Goal: Task Accomplishment & Management: Complete application form

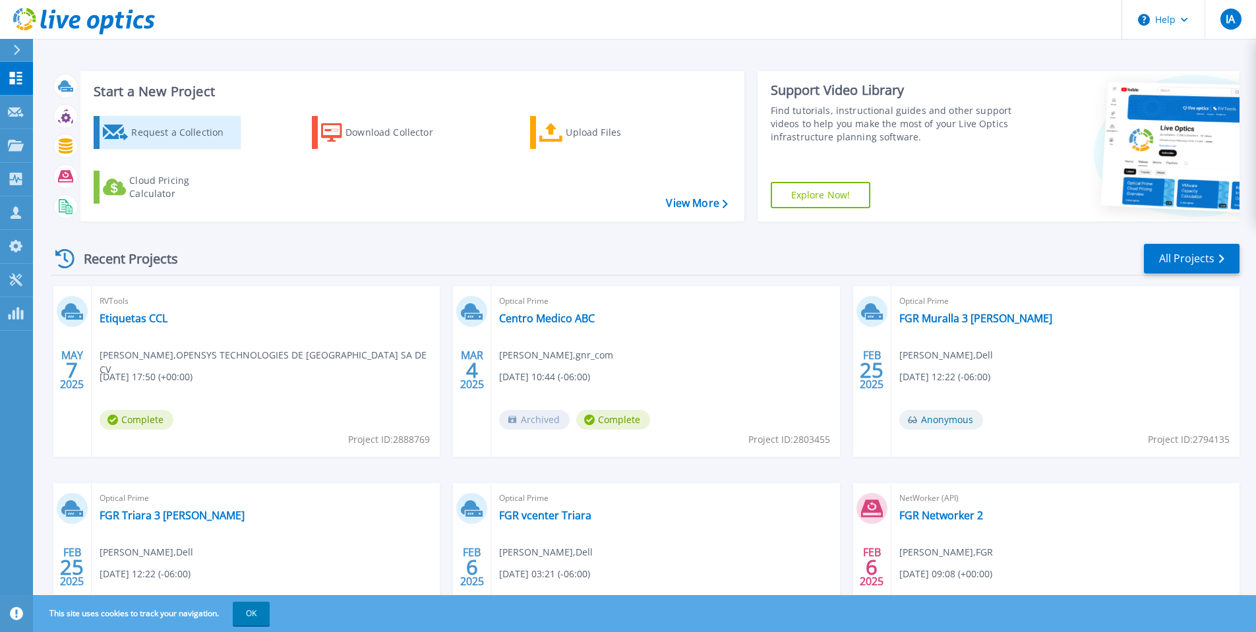
click at [185, 132] on div "Request a Collection" at bounding box center [183, 132] width 105 height 26
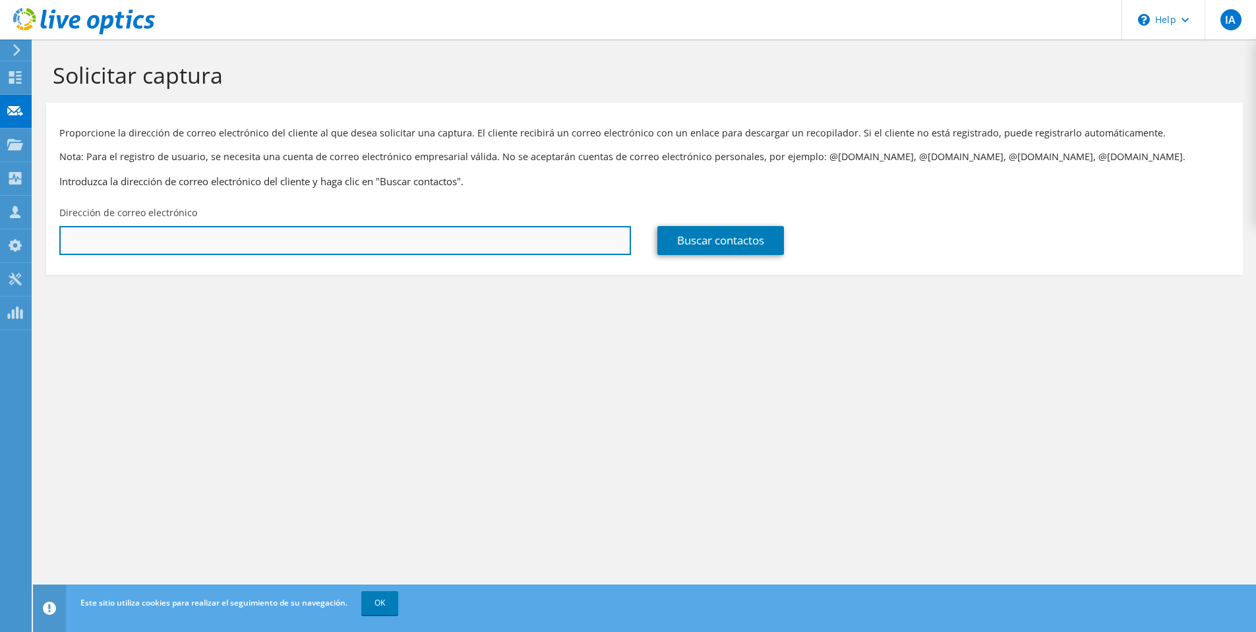
click at [218, 233] on input "text" at bounding box center [344, 240] width 571 height 29
click at [368, 229] on input "text" at bounding box center [344, 240] width 571 height 29
paste input "[PERSON_NAME][EMAIL_ADDRESS][PERSON_NAME][DOMAIN_NAME]"
type input "[PERSON_NAME][EMAIL_ADDRESS][PERSON_NAME][DOMAIN_NAME]"
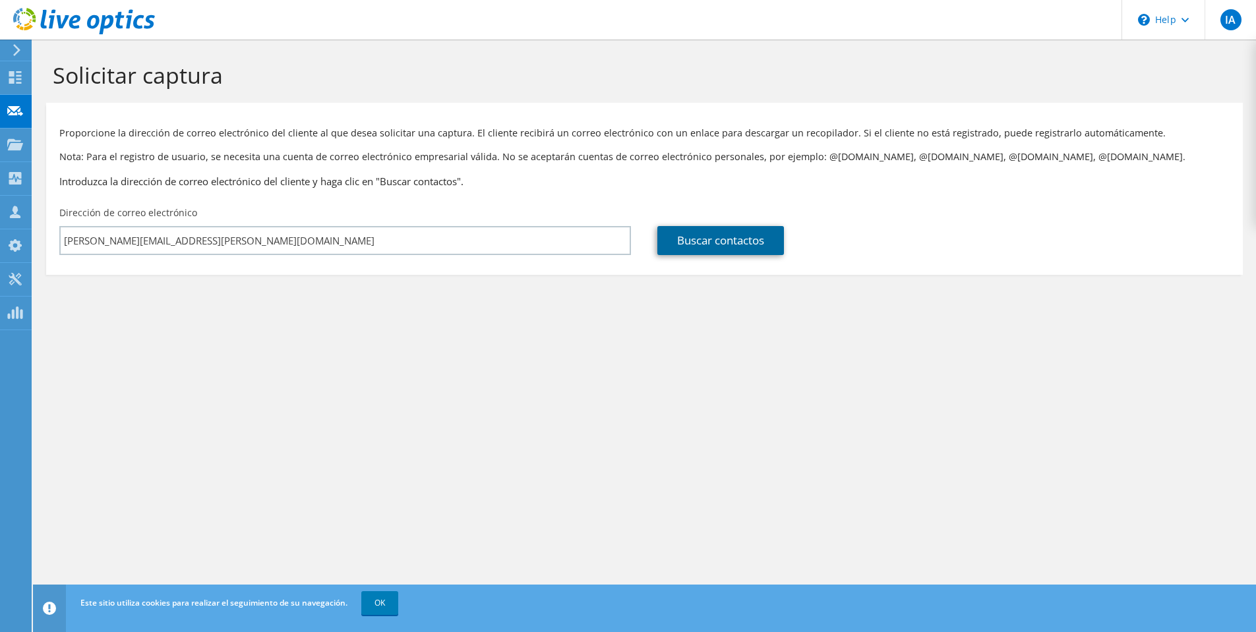
click at [752, 235] on link "Buscar contactos" at bounding box center [720, 240] width 127 height 29
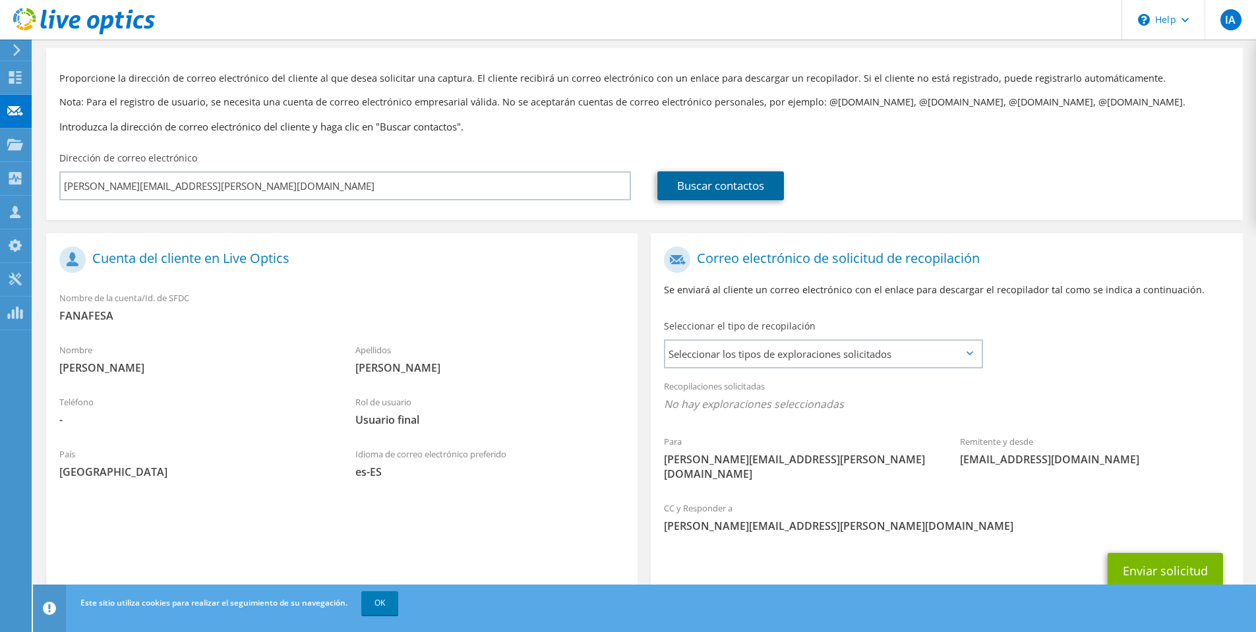
scroll to position [89, 0]
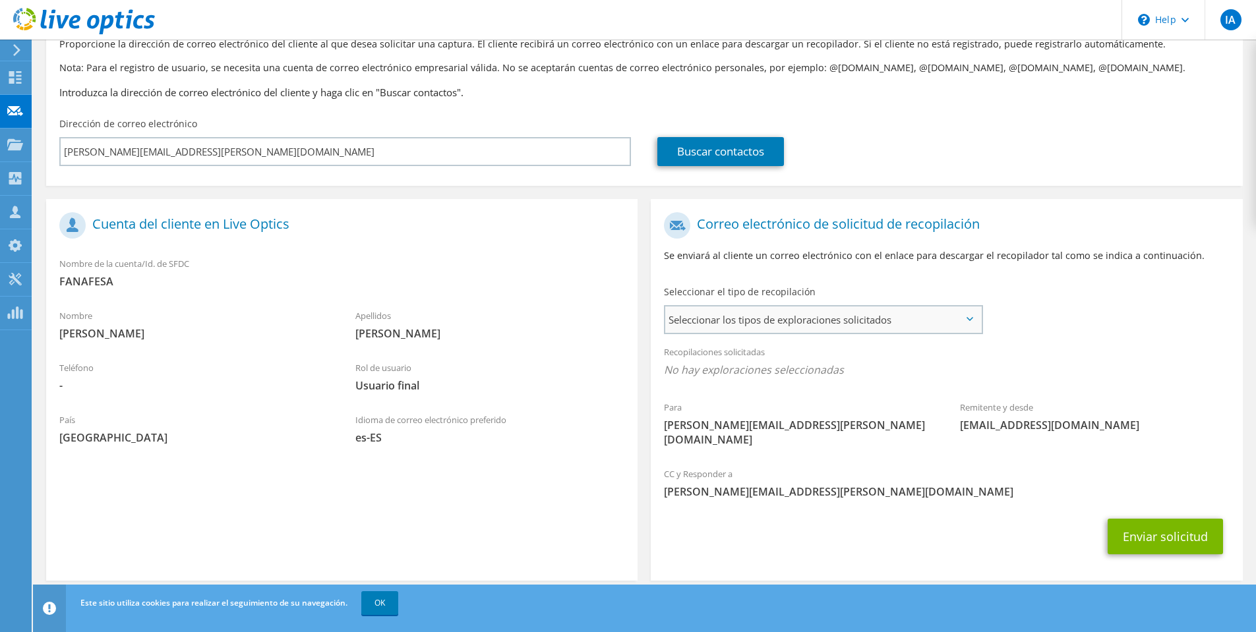
click at [979, 310] on span "Seleccionar los tipos de exploraciones solicitados" at bounding box center [823, 320] width 316 height 26
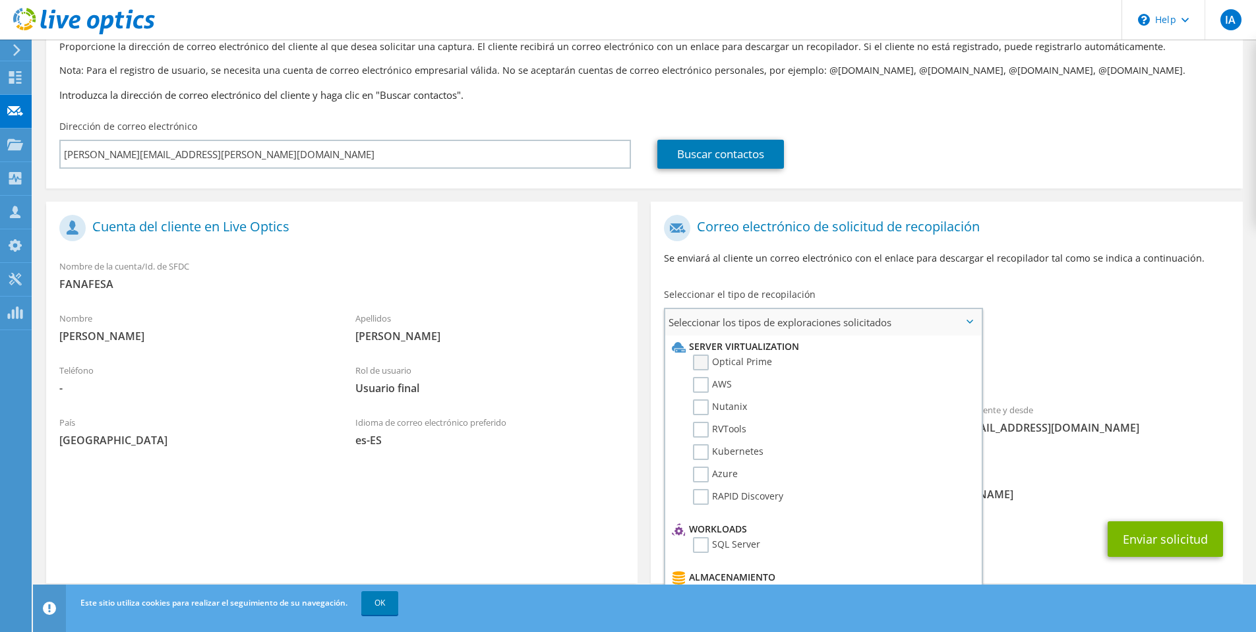
scroll to position [84, 0]
click at [705, 363] on label "Optical Prime" at bounding box center [732, 365] width 79 height 16
click at [0, 0] on input "Optical Prime" at bounding box center [0, 0] width 0 height 0
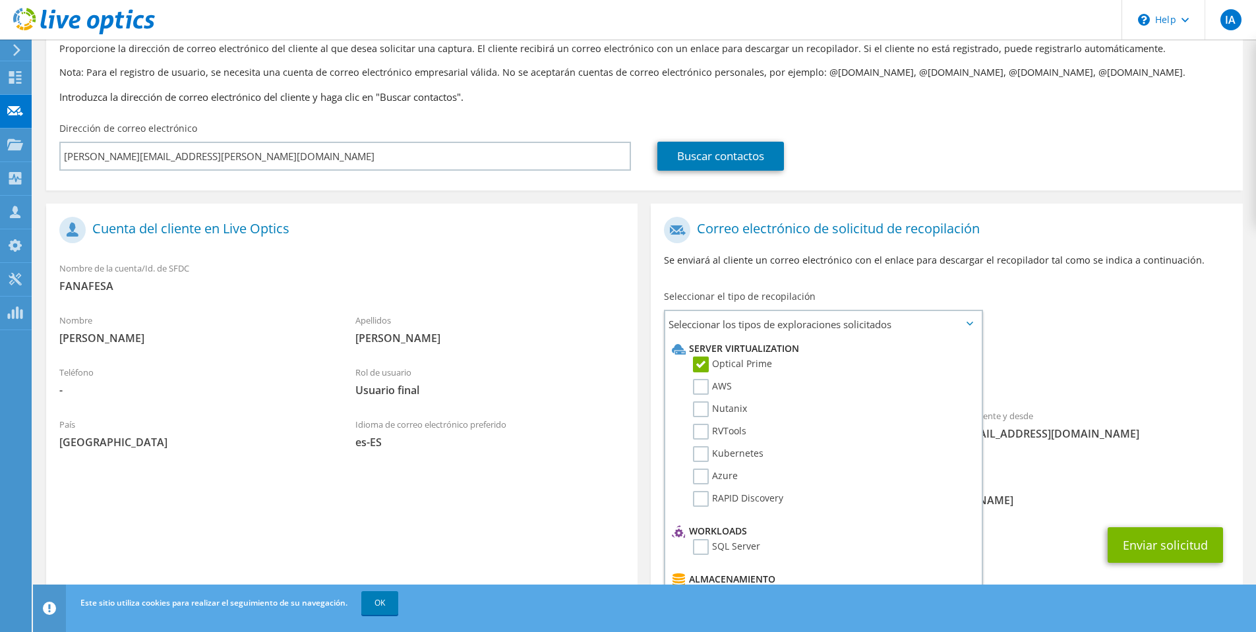
click at [1121, 357] on div "Recopilaciones solicitadas No hay exploraciones seleccionadas Optical Prime" at bounding box center [946, 369] width 591 height 53
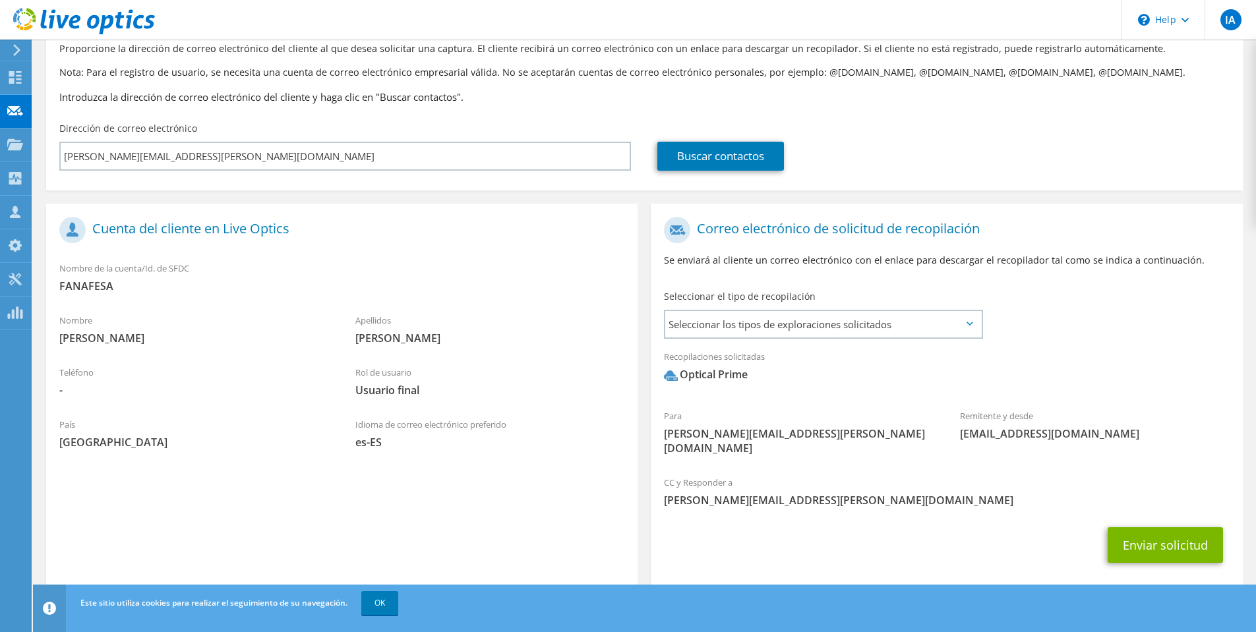
scroll to position [93, 0]
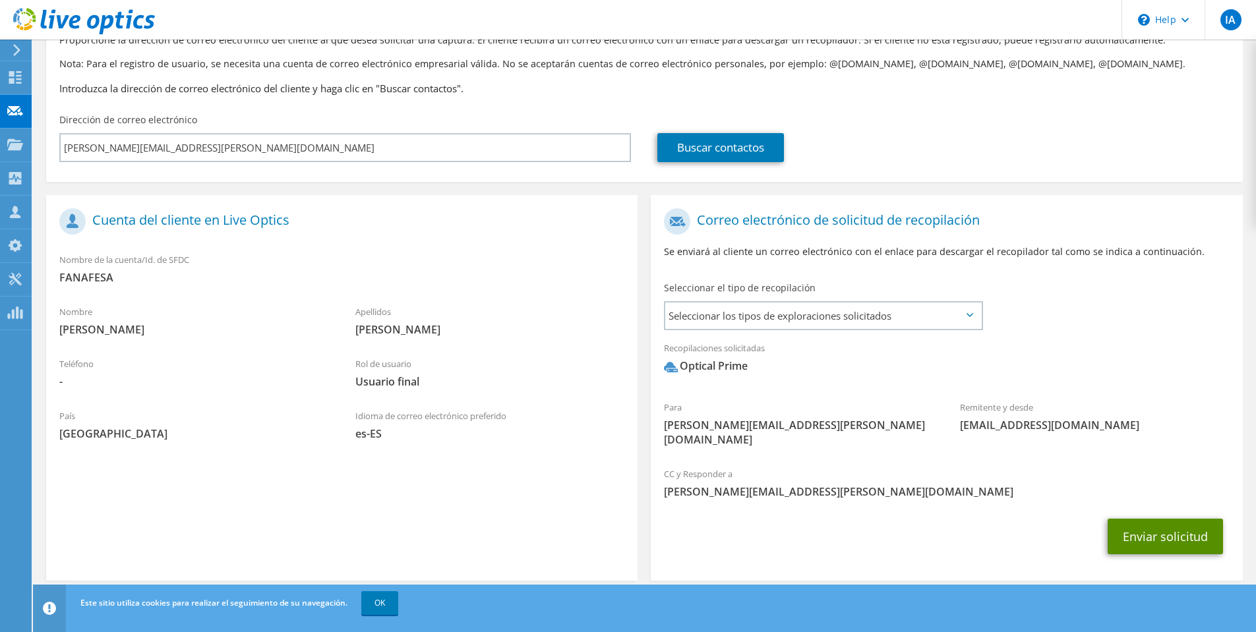
click at [1149, 519] on button "Enviar solicitud" at bounding box center [1164, 537] width 115 height 36
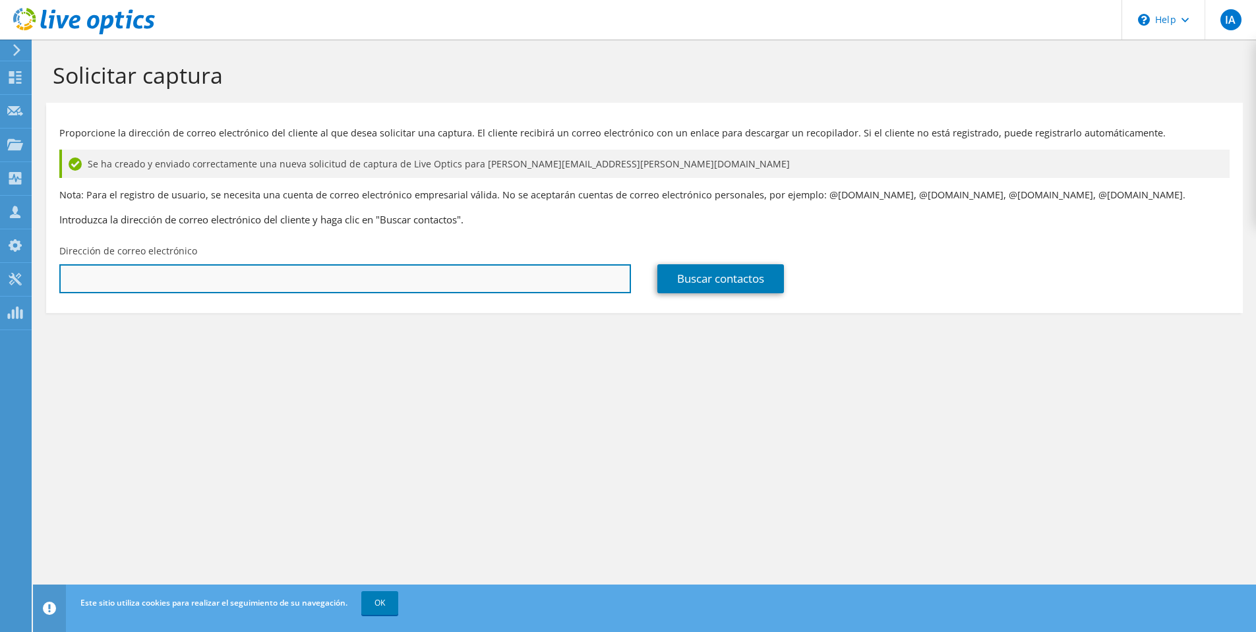
click at [103, 270] on input "text" at bounding box center [344, 278] width 571 height 29
paste input "roberto.jorge@fanafesa.com"
type input "roberto.jorge@fanafesa.com"
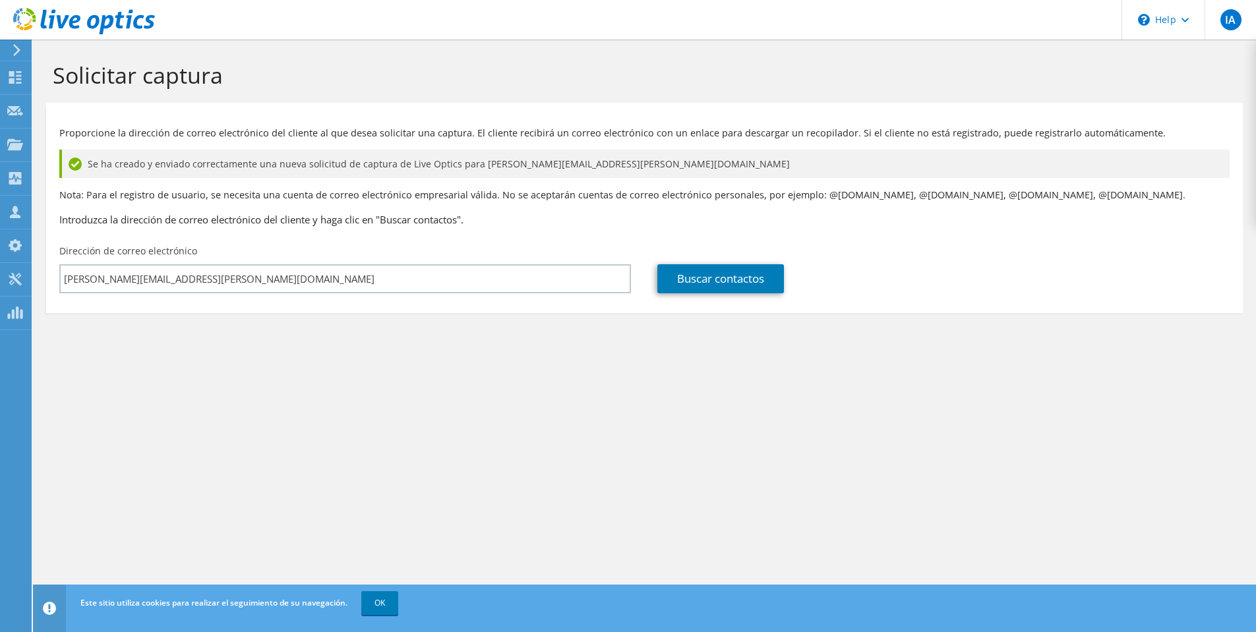
drag, startPoint x: 474, startPoint y: 394, endPoint x: 509, endPoint y: 368, distance: 43.8
click at [485, 384] on div "Solicitar captura Proporcione la dirección de correo electrónico del cliente al…" at bounding box center [644, 336] width 1223 height 593
click at [682, 280] on link "Buscar contactos" at bounding box center [720, 278] width 127 height 29
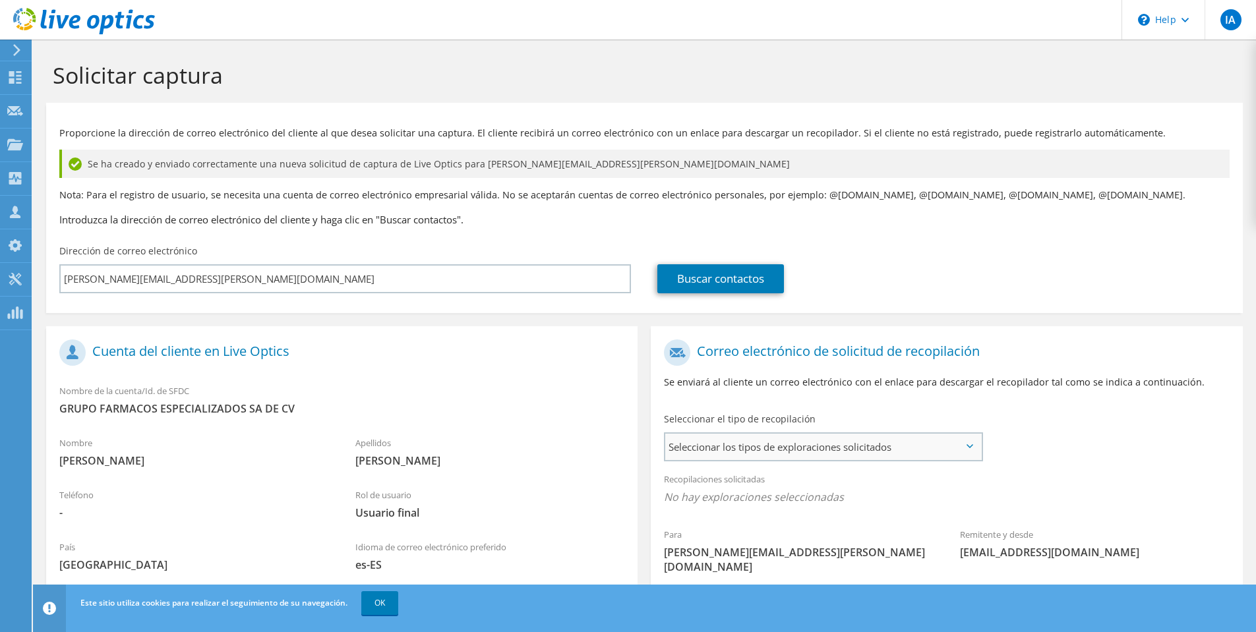
click at [711, 451] on span "Seleccionar los tipos de exploraciones solicitados" at bounding box center [823, 447] width 316 height 26
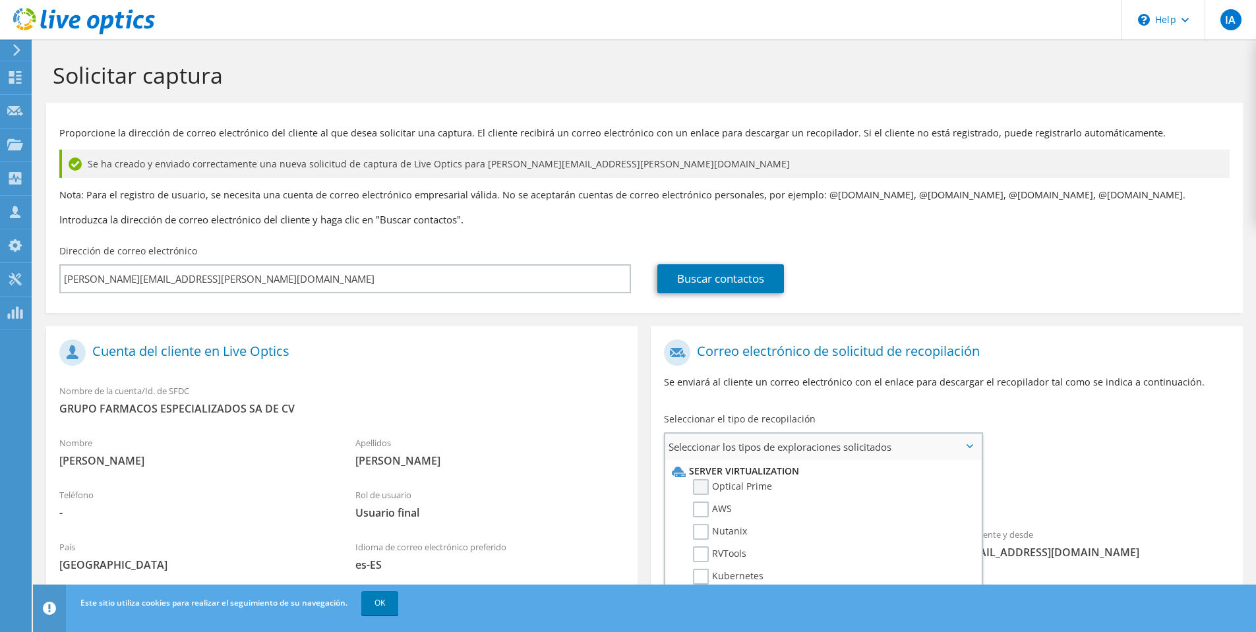
click at [712, 488] on label "Optical Prime" at bounding box center [732, 487] width 79 height 16
click at [0, 0] on input "Optical Prime" at bounding box center [0, 0] width 0 height 0
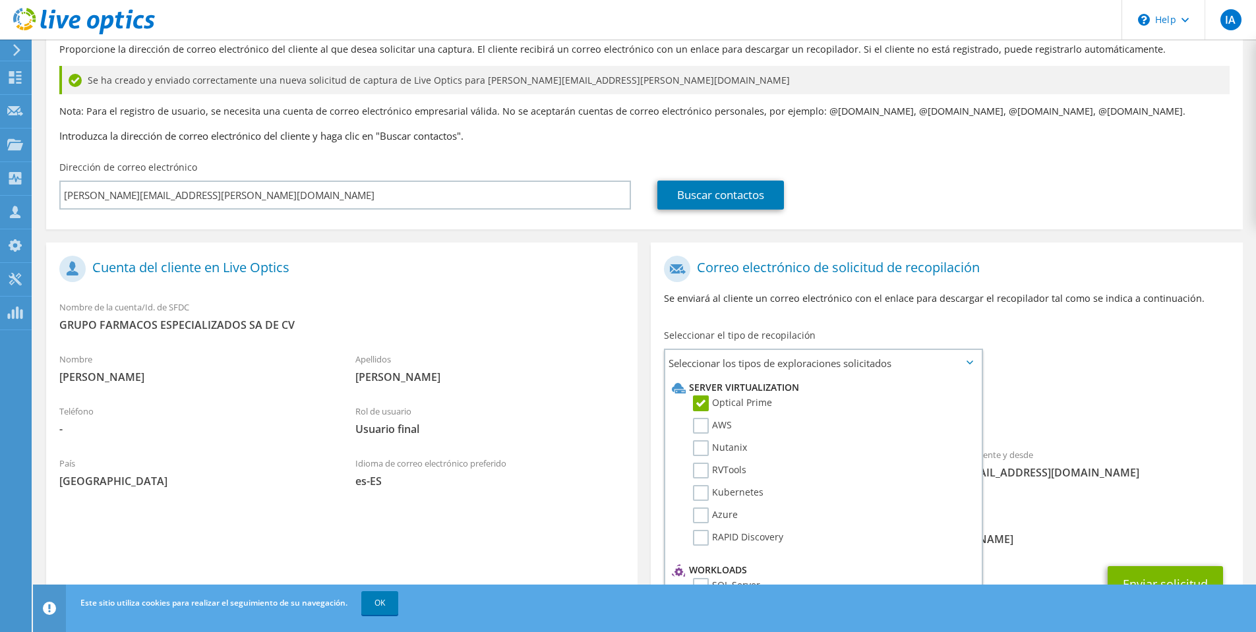
scroll to position [131, 0]
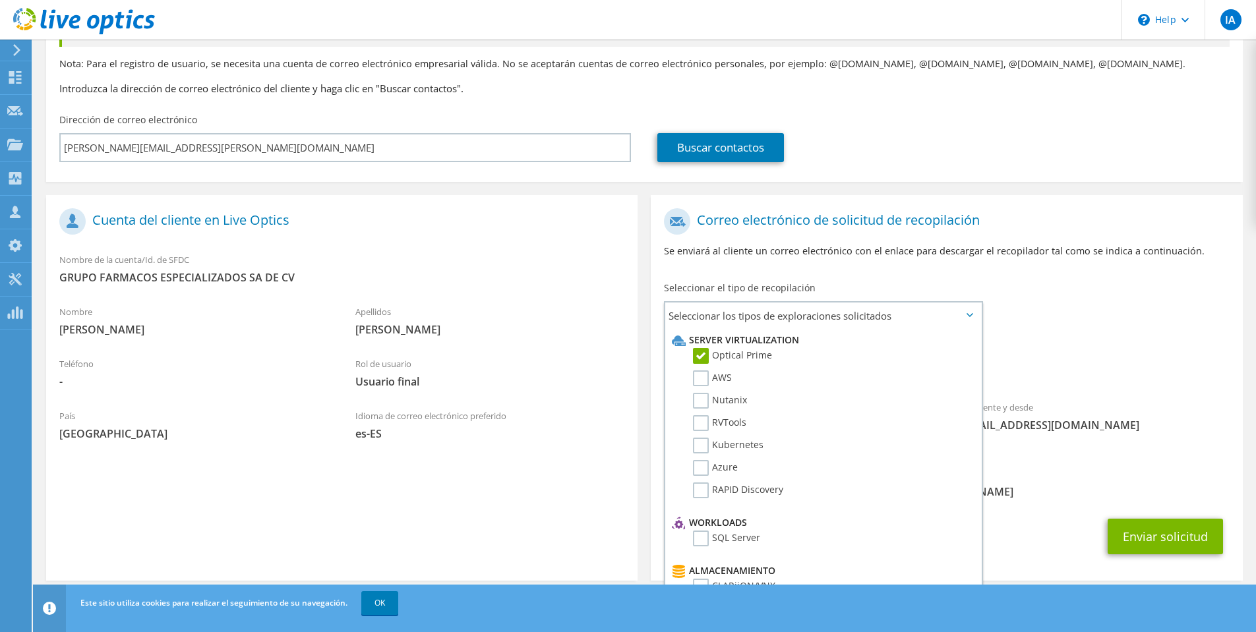
click at [1044, 520] on div "Enviar solicitud" at bounding box center [946, 536] width 591 height 49
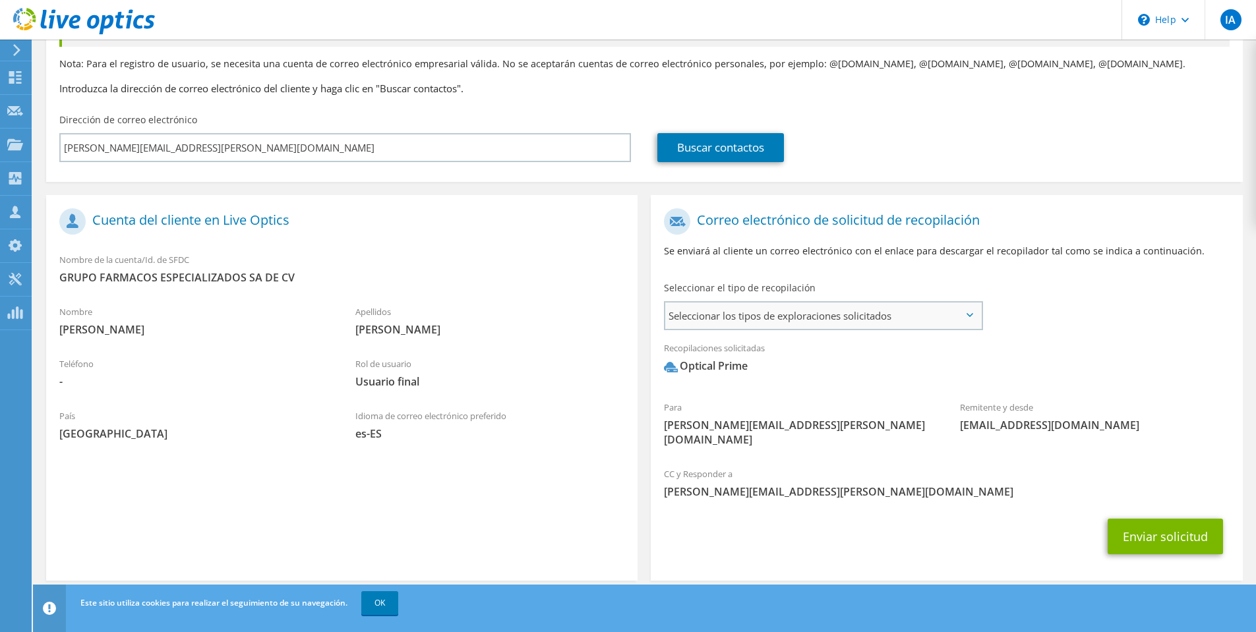
click at [916, 317] on span "Seleccionar los tipos de exploraciones solicitados" at bounding box center [823, 316] width 316 height 26
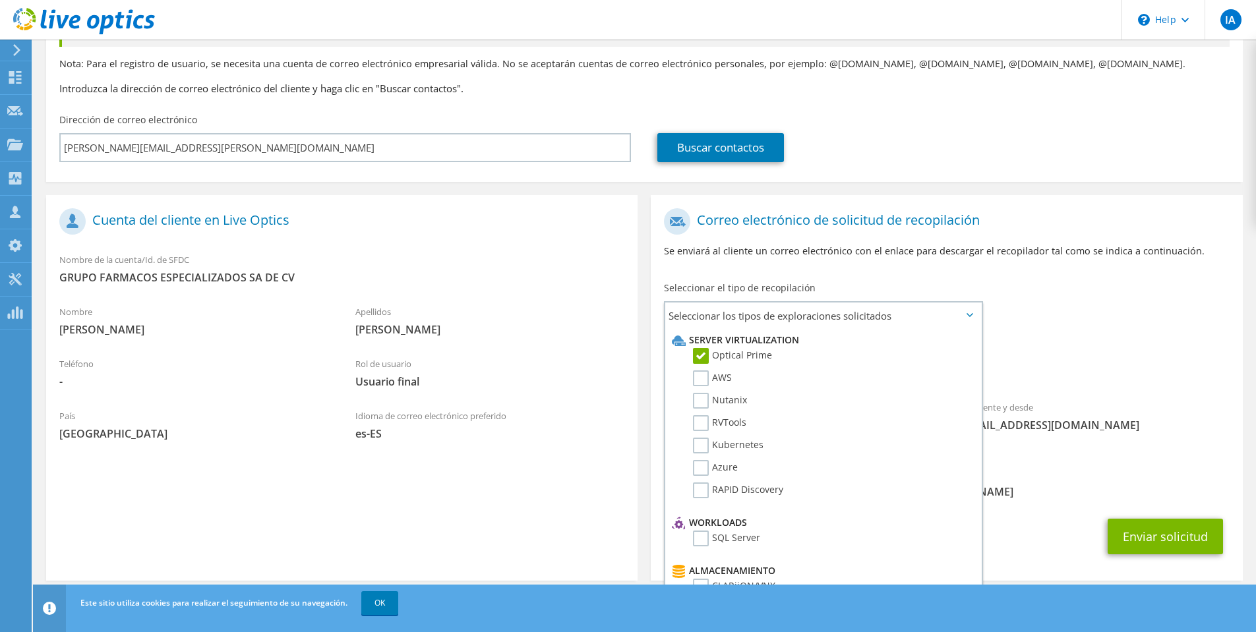
click at [1028, 304] on div "Para roberto.jorge@fanafesa.com Remitente y desde liveoptics@liveoptics.com" at bounding box center [946, 331] width 591 height 258
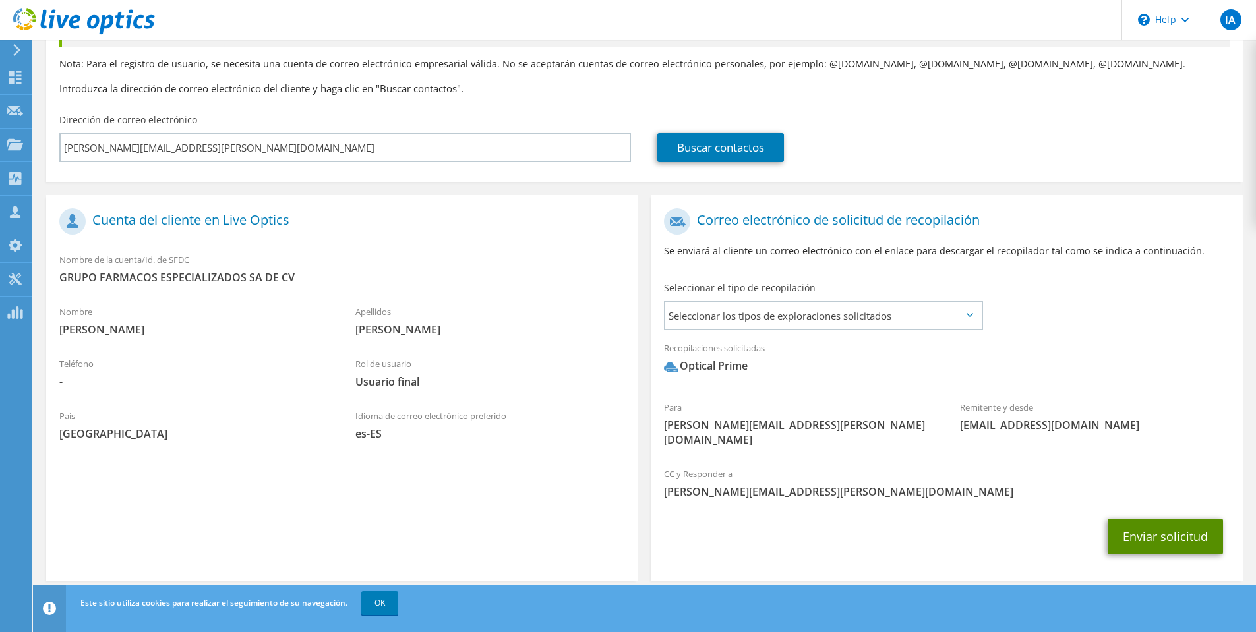
click at [1155, 519] on button "Enviar solicitud" at bounding box center [1164, 537] width 115 height 36
